Goal: Complete application form

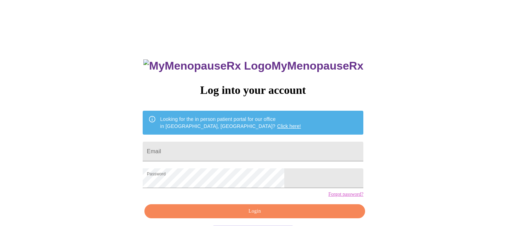
click at [285, 138] on form "Email" at bounding box center [253, 151] width 220 height 27
click at [284, 144] on input "Email" at bounding box center [253, 151] width 220 height 20
type input "[EMAIL_ADDRESS][DOMAIN_NAME]"
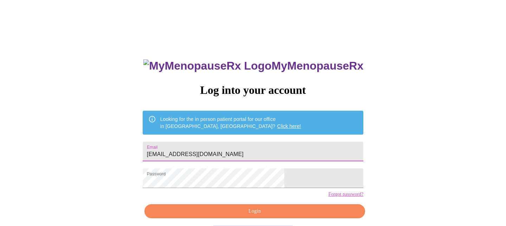
scroll to position [29, 0]
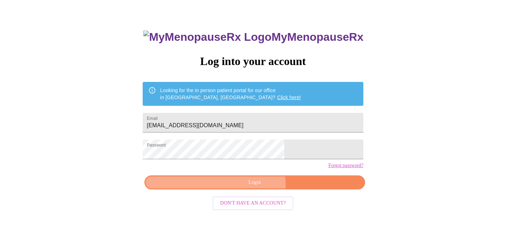
click at [236, 187] on span "Login" at bounding box center [254, 182] width 204 height 9
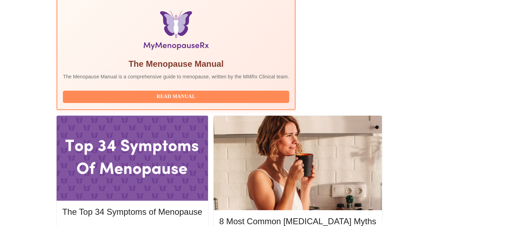
scroll to position [235, 0]
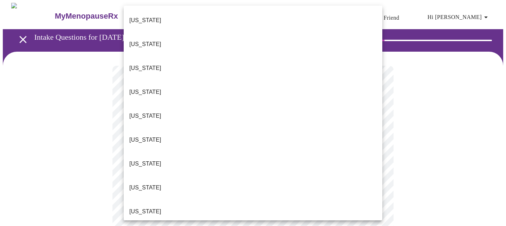
click at [293, 56] on li "[US_STATE]" at bounding box center [253, 68] width 258 height 24
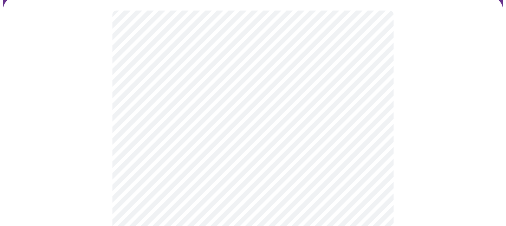
scroll to position [101, 0]
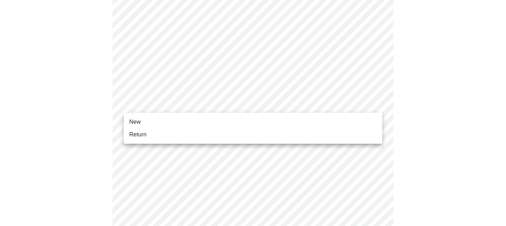
click at [288, 107] on body "MyMenopauseRx Appointments Messaging Labs Uploads Medications Community Refer a…" at bounding box center [253, 220] width 500 height 637
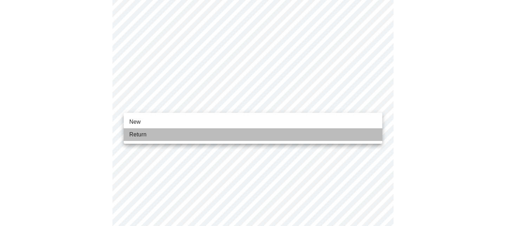
click at [286, 129] on li "Return" at bounding box center [253, 134] width 258 height 13
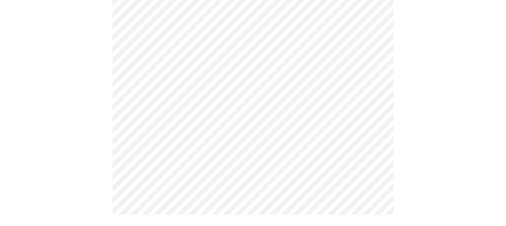
scroll to position [0, 0]
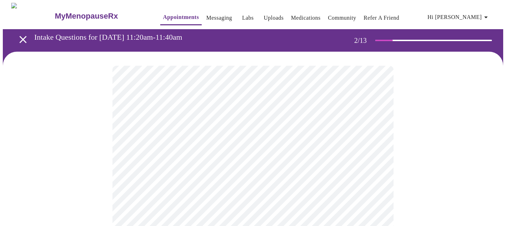
click at [294, 146] on body "MyMenopauseRx Appointments Messaging Labs Uploads Medications Community Refer a…" at bounding box center [253, 214] width 500 height 422
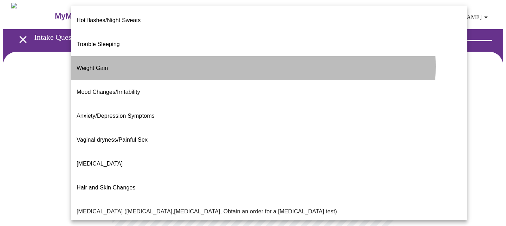
click at [249, 56] on li "Weight Gain" at bounding box center [269, 68] width 396 height 24
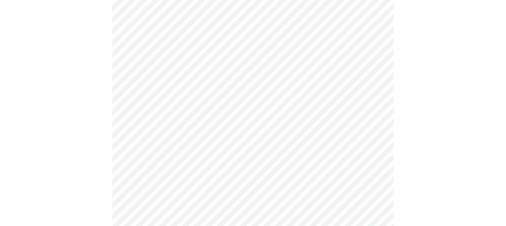
scroll to position [84, 0]
click at [272, 134] on body "MyMenopauseRx Appointments Messaging Labs Uploads Medications Community Refer a…" at bounding box center [253, 128] width 500 height 418
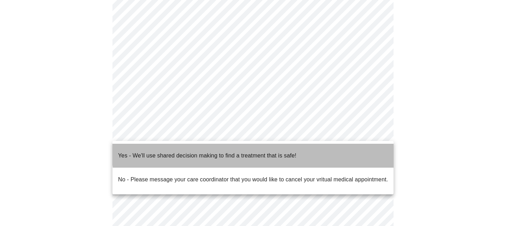
click at [273, 151] on p "Yes - We'll use shared decision making to find a treatment that is safe!" at bounding box center [207, 155] width 178 height 8
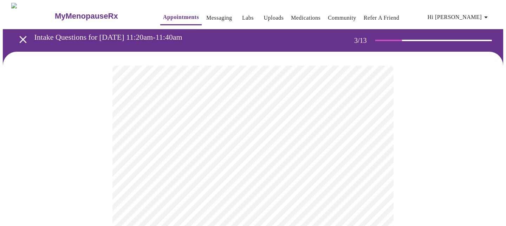
scroll to position [57, 0]
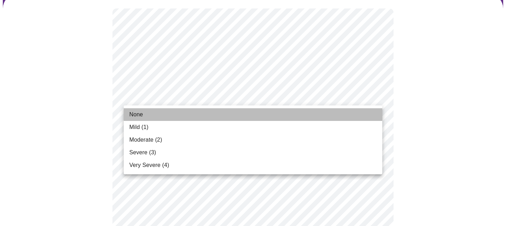
click at [258, 114] on li "None" at bounding box center [253, 114] width 258 height 13
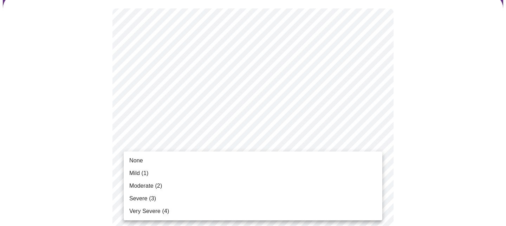
click at [249, 158] on li "None" at bounding box center [253, 160] width 258 height 13
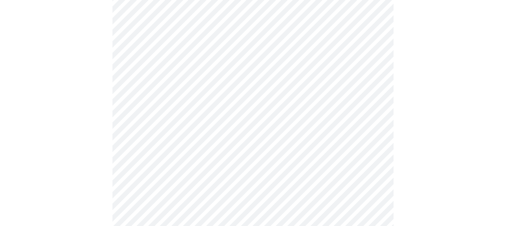
scroll to position [141, 0]
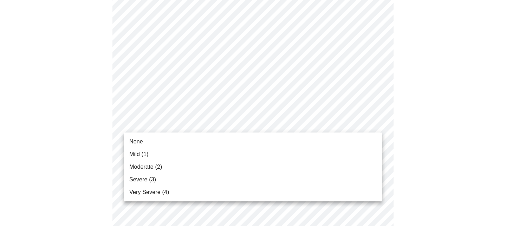
click at [221, 156] on li "Mild (1)" at bounding box center [253, 154] width 258 height 13
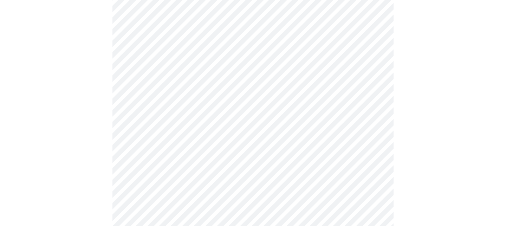
scroll to position [180, 0]
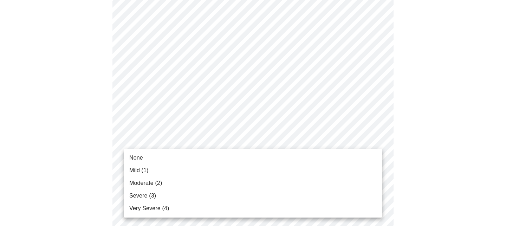
drag, startPoint x: 212, startPoint y: 170, endPoint x: 212, endPoint y: 182, distance: 11.6
click at [212, 182] on ul "None Mild (1) Moderate (2) Severe (3) Very Severe (4)" at bounding box center [253, 183] width 258 height 69
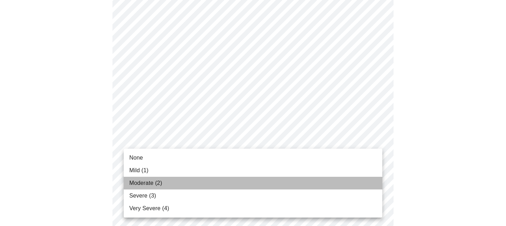
click at [212, 182] on li "Moderate (2)" at bounding box center [253, 183] width 258 height 13
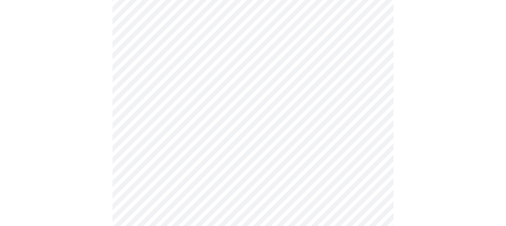
scroll to position [280, 0]
click at [204, 45] on body "MyMenopauseRx Appointments Messaging Labs Uploads Medications Community Refer a…" at bounding box center [253, 170] width 500 height 895
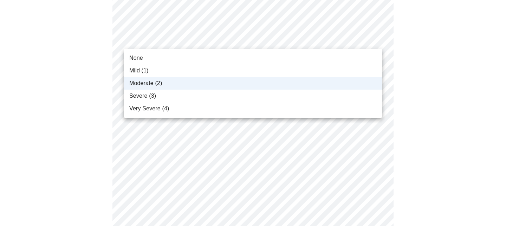
click at [206, 71] on li "Mild (1)" at bounding box center [253, 70] width 258 height 13
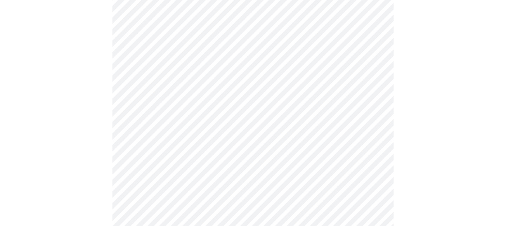
click at [206, 90] on body "MyMenopauseRx Appointments Messaging Labs Uploads Medications Community Refer a…" at bounding box center [253, 170] width 500 height 895
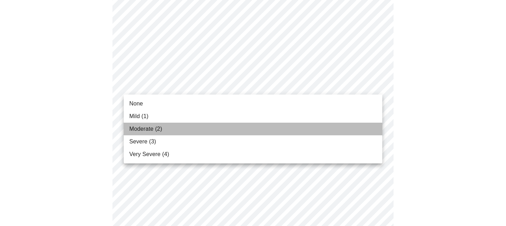
click at [203, 127] on li "Moderate (2)" at bounding box center [253, 129] width 258 height 13
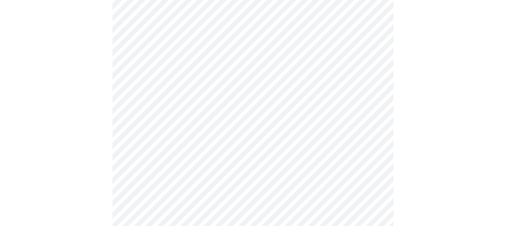
scroll to position [307, 0]
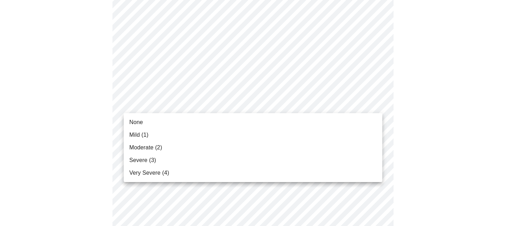
click at [203, 107] on body "MyMenopauseRx Appointments Messaging Labs Uploads Medications Community Refer a…" at bounding box center [253, 138] width 500 height 885
click at [203, 133] on li "Mild (1)" at bounding box center [253, 134] width 258 height 13
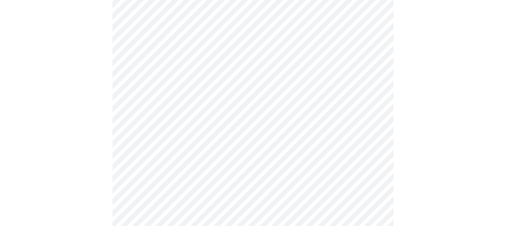
scroll to position [351, 0]
click at [195, 120] on body "MyMenopauseRx Appointments Messaging Labs Uploads Medications Community Refer a…" at bounding box center [253, 89] width 500 height 875
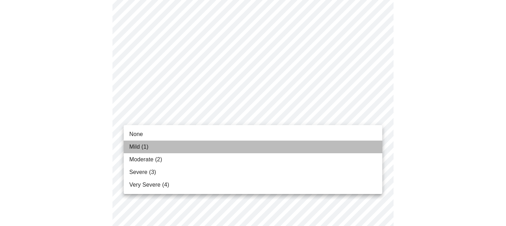
click at [197, 147] on li "Mild (1)" at bounding box center [253, 146] width 258 height 13
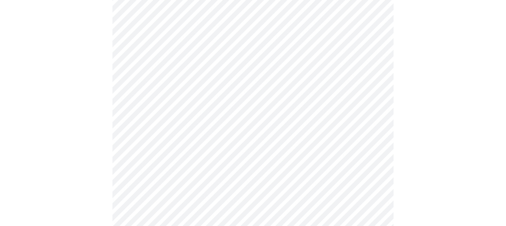
scroll to position [373, 0]
click at [196, 152] on body "MyMenopauseRx Appointments Messaging Labs Uploads Medications Community Refer a…" at bounding box center [253, 62] width 500 height 865
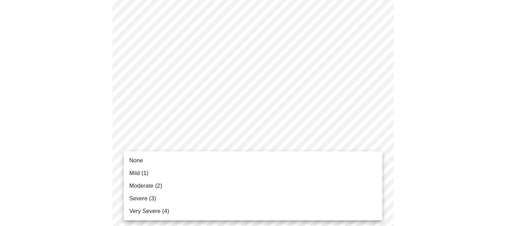
click at [193, 172] on li "Mild (1)" at bounding box center [253, 173] width 258 height 13
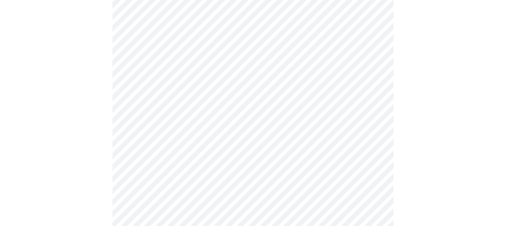
scroll to position [449, 0]
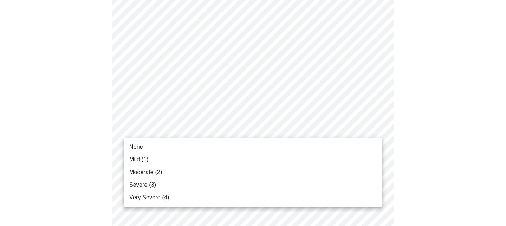
drag, startPoint x: 185, startPoint y: 156, endPoint x: 183, endPoint y: 170, distance: 14.2
click at [183, 170] on ul "None Mild (1) Moderate (2) Severe (3) Very Severe (4)" at bounding box center [253, 172] width 258 height 69
click at [178, 161] on li "Mild (1)" at bounding box center [253, 159] width 258 height 13
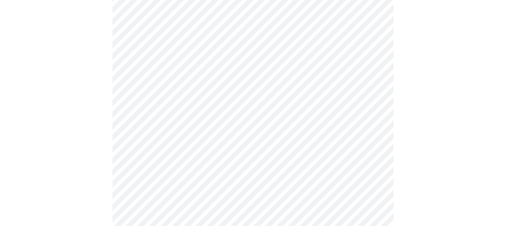
scroll to position [524, 0]
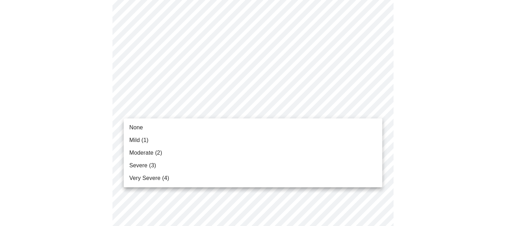
click at [180, 147] on li "Moderate (2)" at bounding box center [253, 152] width 258 height 13
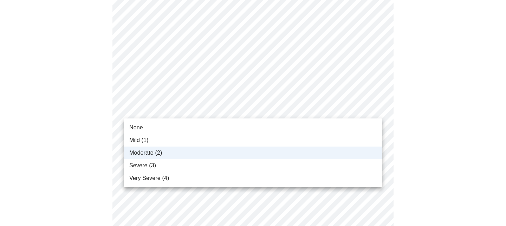
click at [85, 129] on div at bounding box center [253, 113] width 506 height 226
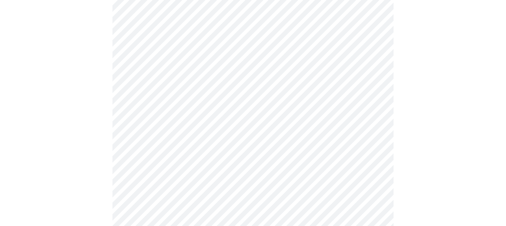
scroll to position [562, 0]
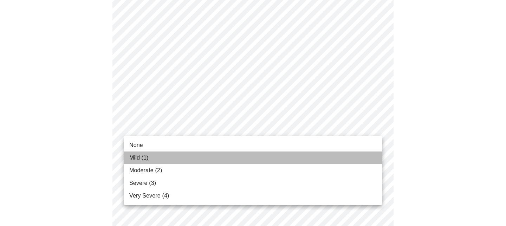
click at [174, 160] on li "Mild (1)" at bounding box center [253, 157] width 258 height 13
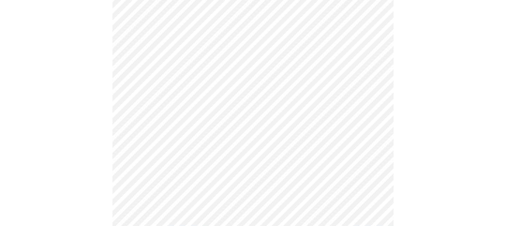
scroll to position [250, 0]
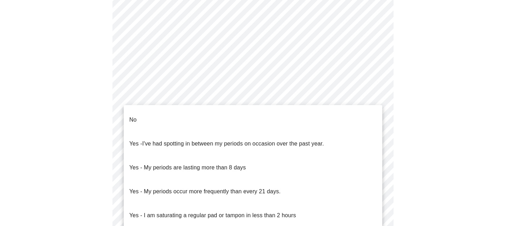
click at [202, 153] on body "MyMenopauseRx Appointments Messaging Labs Uploads Medications Community Refer a…" at bounding box center [253, 85] width 500 height 665
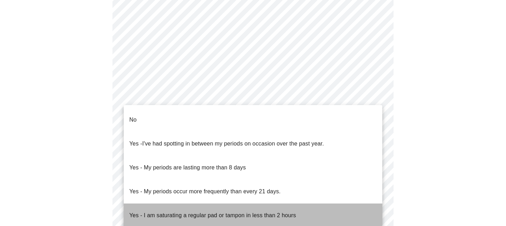
click at [222, 211] on p "Yes - I am saturating a regular pad or tampon in less than 2 hours" at bounding box center [212, 215] width 166 height 8
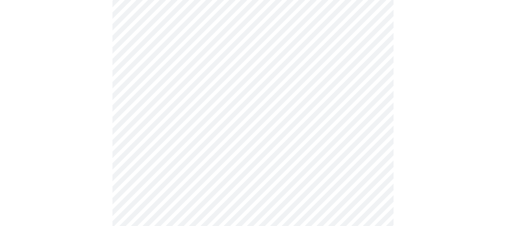
scroll to position [345, 0]
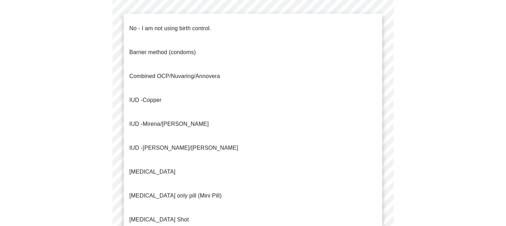
click at [236, 22] on li "No - I am not using birth control." at bounding box center [253, 29] width 258 height 24
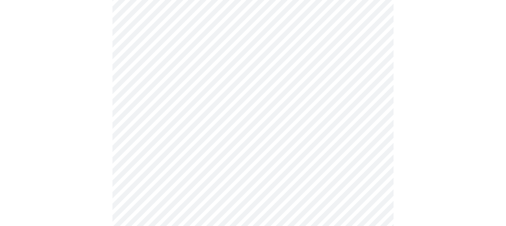
scroll to position [396, 0]
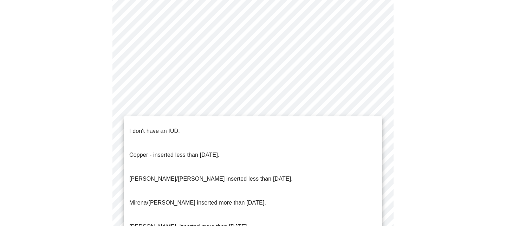
click at [240, 126] on li "I don't have an IUD." at bounding box center [253, 131] width 258 height 24
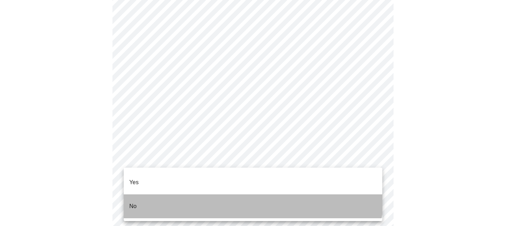
click at [251, 194] on li "No" at bounding box center [253, 206] width 258 height 24
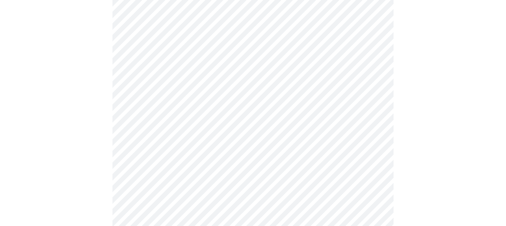
scroll to position [422, 0]
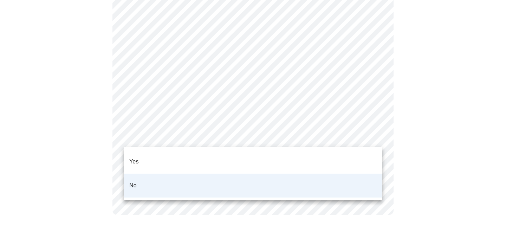
click at [163, 152] on li "Yes" at bounding box center [253, 162] width 258 height 24
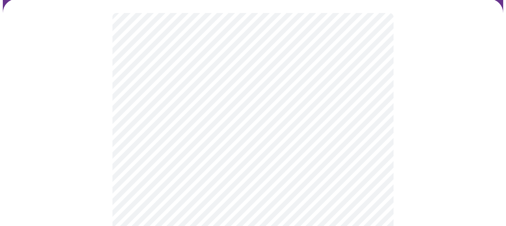
scroll to position [53, 0]
click at [296, 185] on body "MyMenopauseRx Appointments Messaging Labs Uploads Medications Community Refer a…" at bounding box center [253, 208] width 500 height 519
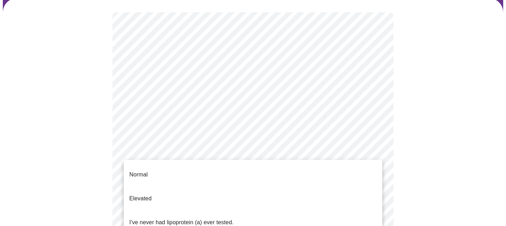
click at [251, 210] on li "I've never had lipoprotein (a) ever tested." at bounding box center [253, 222] width 258 height 24
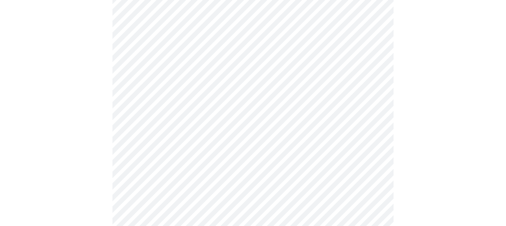
scroll to position [1830, 0]
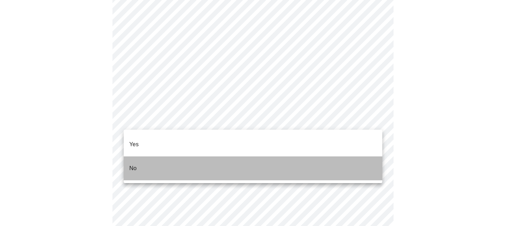
click at [150, 156] on li "No" at bounding box center [253, 168] width 258 height 24
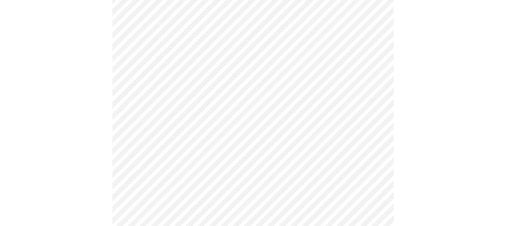
scroll to position [661, 0]
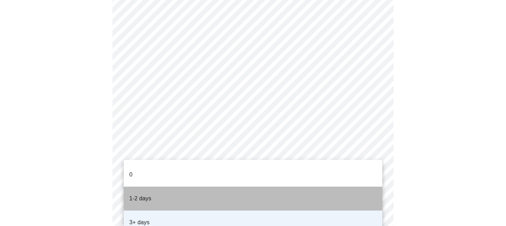
click at [300, 186] on li "1-2 days" at bounding box center [253, 198] width 258 height 24
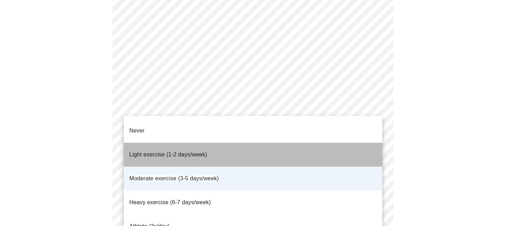
click at [265, 143] on li "Light exercise (1-2 days/week)" at bounding box center [253, 155] width 258 height 24
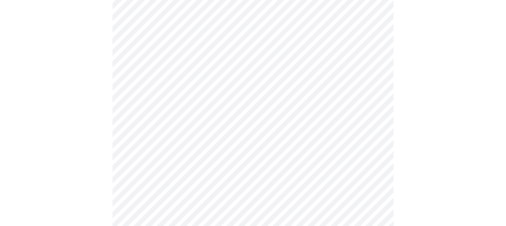
scroll to position [368, 0]
